Goal: Information Seeking & Learning: Learn about a topic

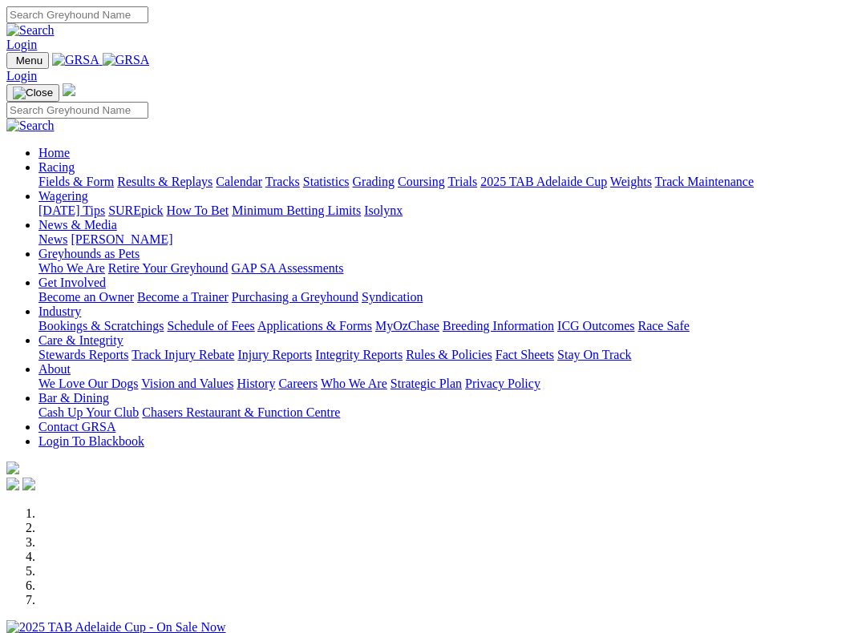
click at [117, 218] on link "News & Media" at bounding box center [77, 225] width 79 height 14
click at [67, 233] on link "News" at bounding box center [52, 240] width 29 height 14
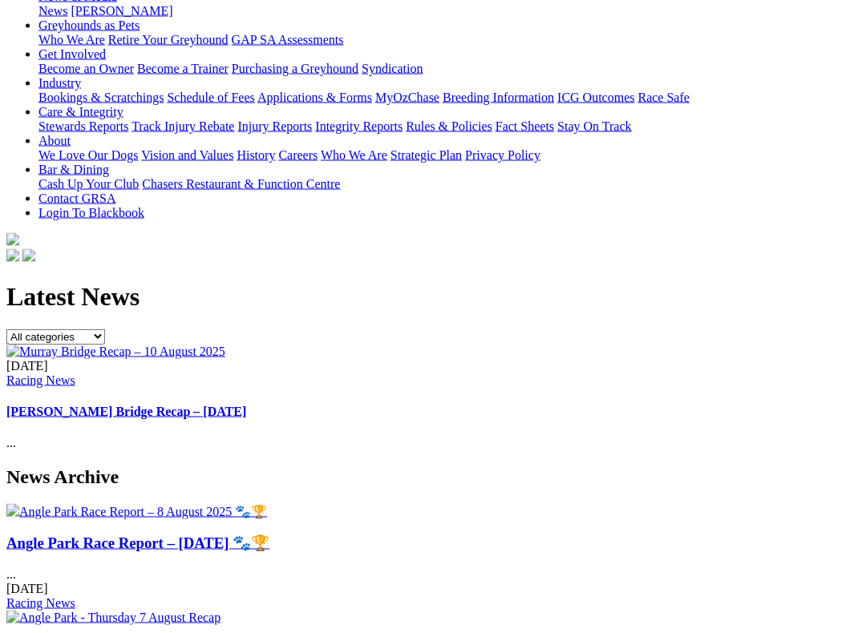
scroll to position [258, 0]
click at [90, 534] on link "Angle Park Race Report – [DATE] 🐾🏆" at bounding box center [137, 542] width 263 height 17
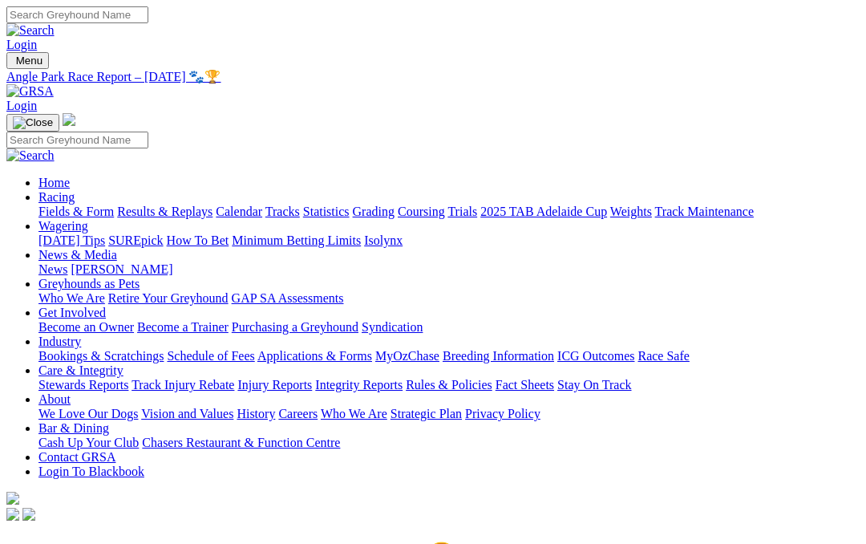
click at [172, 262] on link "[PERSON_NAME]" at bounding box center [122, 269] width 102 height 14
